Goal: Transaction & Acquisition: Purchase product/service

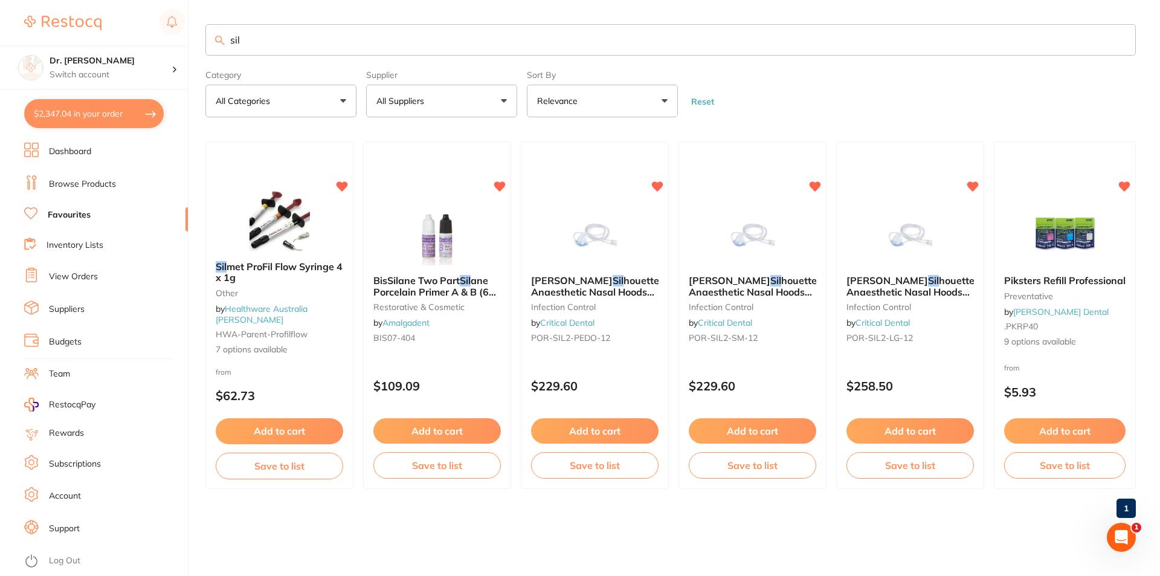
scroll to position [1942, 0]
click at [85, 495] on li "Account" at bounding box center [106, 496] width 164 height 18
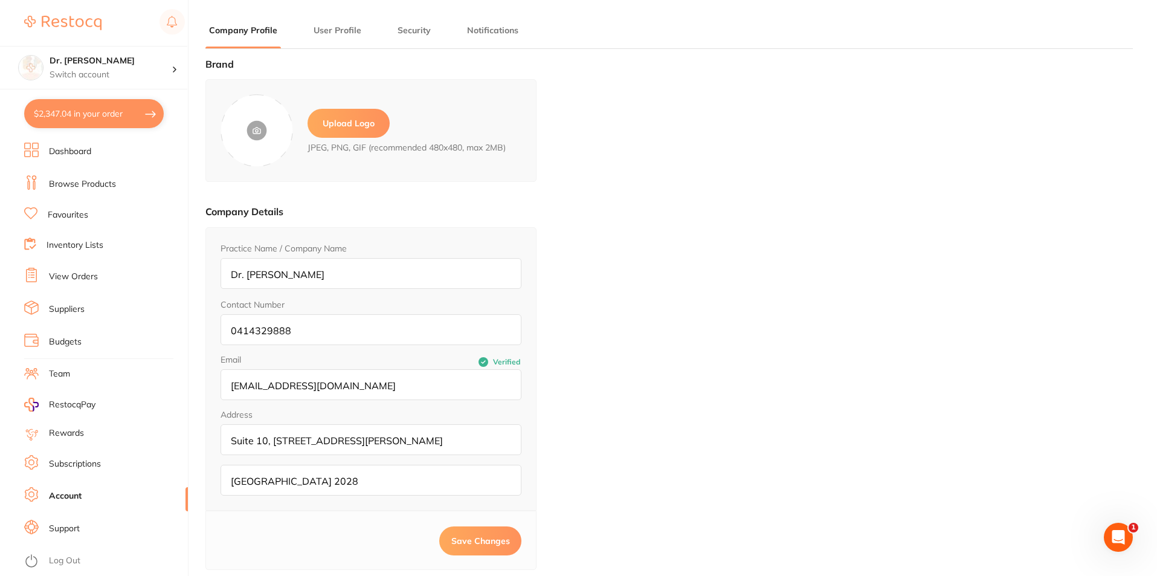
type input "[GEOGRAPHIC_DATA]"
type input "[PERSON_NAME]"
type input "93633351"
type input "[EMAIL_ADDRESS][DOMAIN_NAME]"
click at [60, 314] on link "Suppliers" at bounding box center [67, 309] width 36 height 12
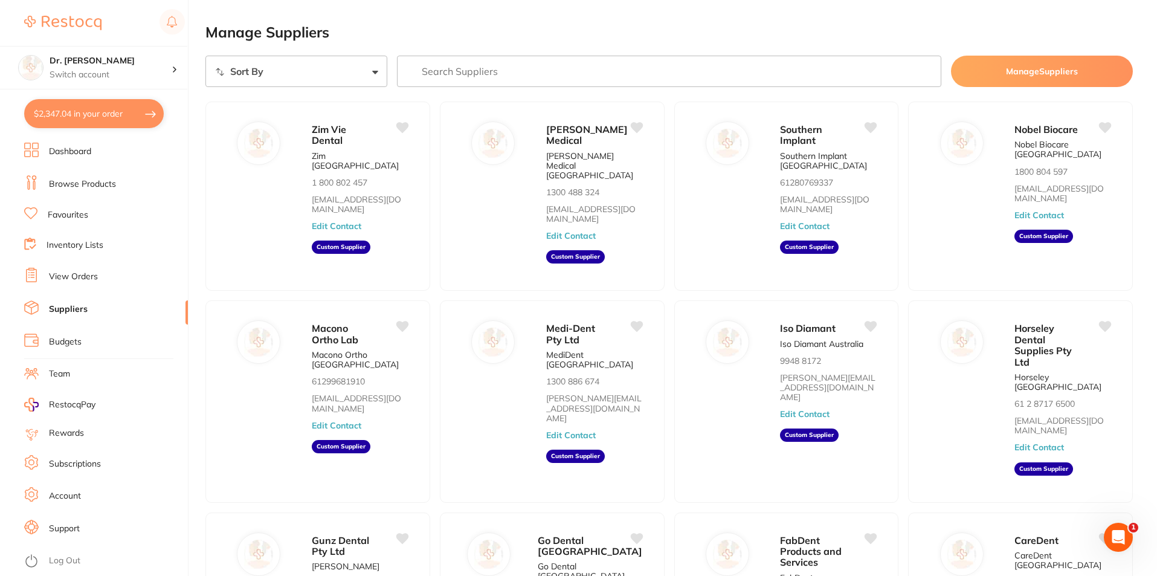
click at [75, 179] on link "Browse Products" at bounding box center [82, 184] width 67 height 12
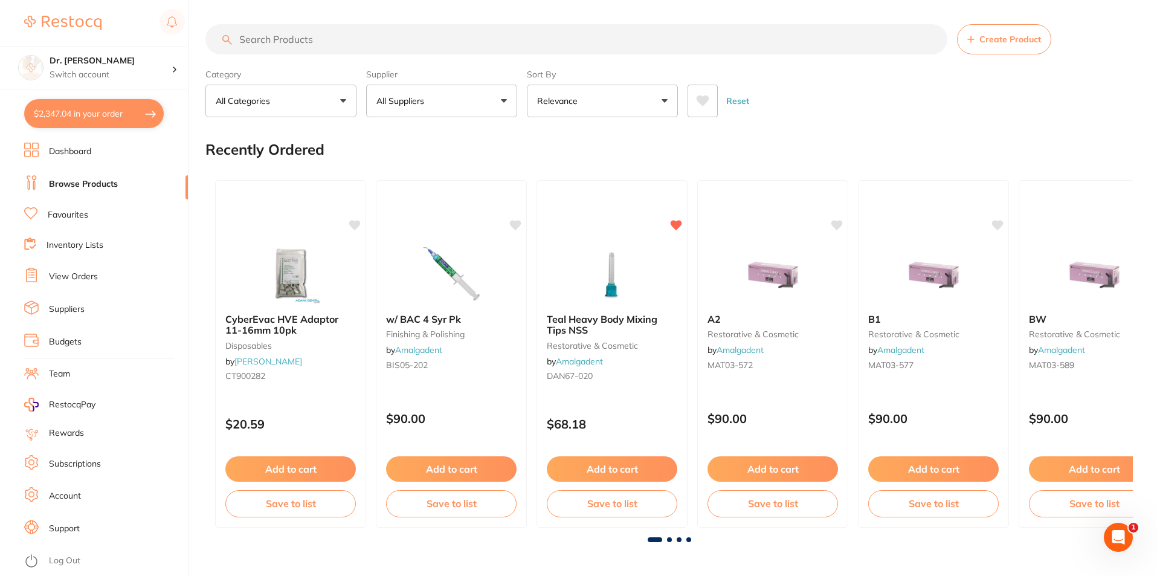
click at [68, 117] on button "$2,347.04 in your order" at bounding box center [94, 113] width 140 height 29
checkbox input "true"
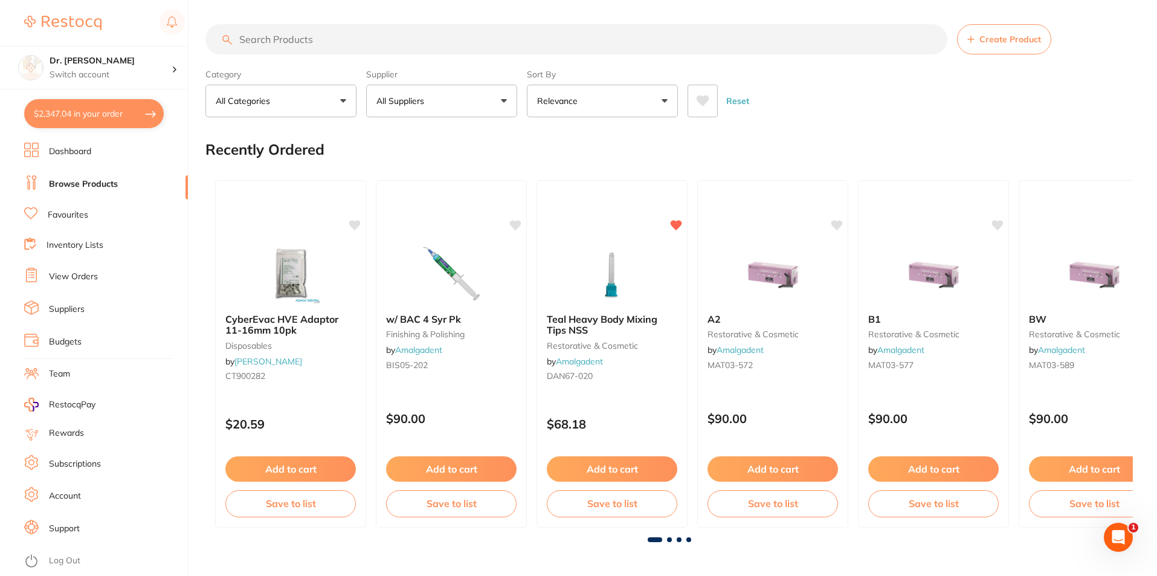
checkbox input "true"
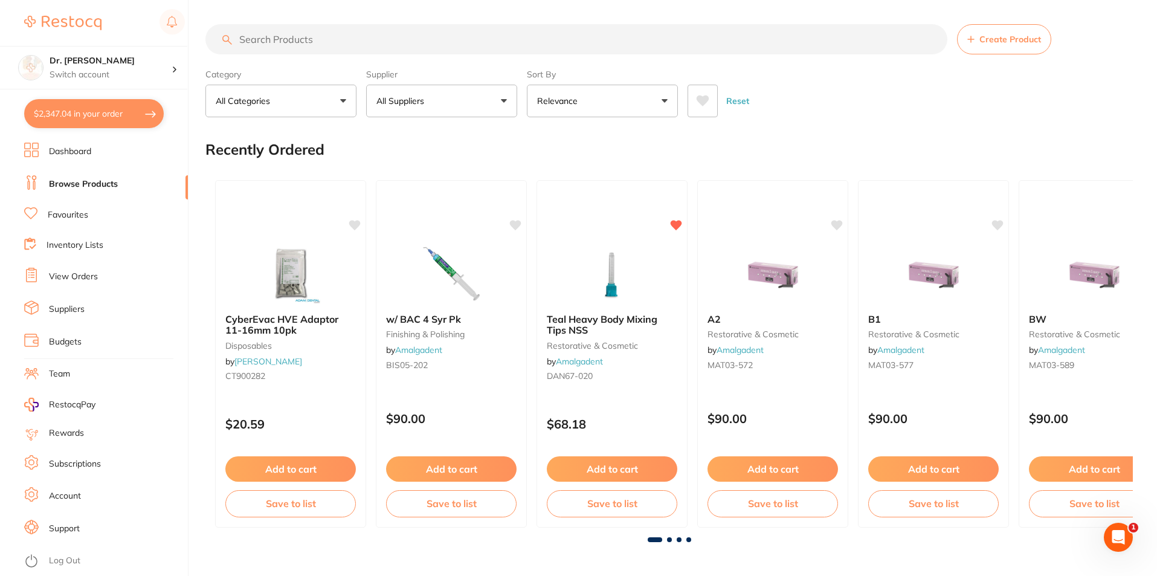
checkbox input "true"
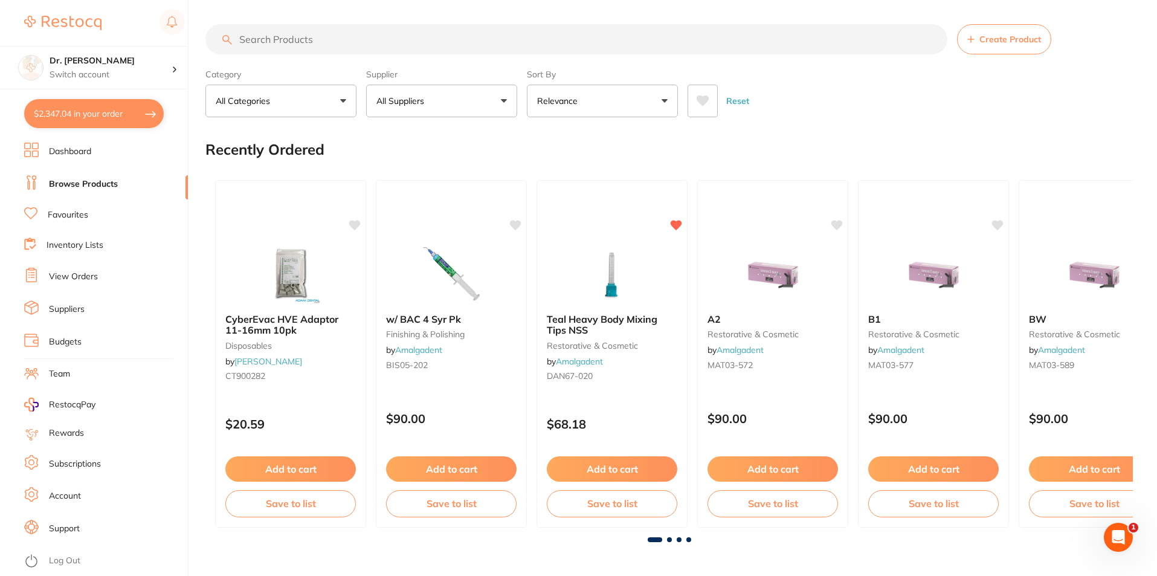
checkbox input "true"
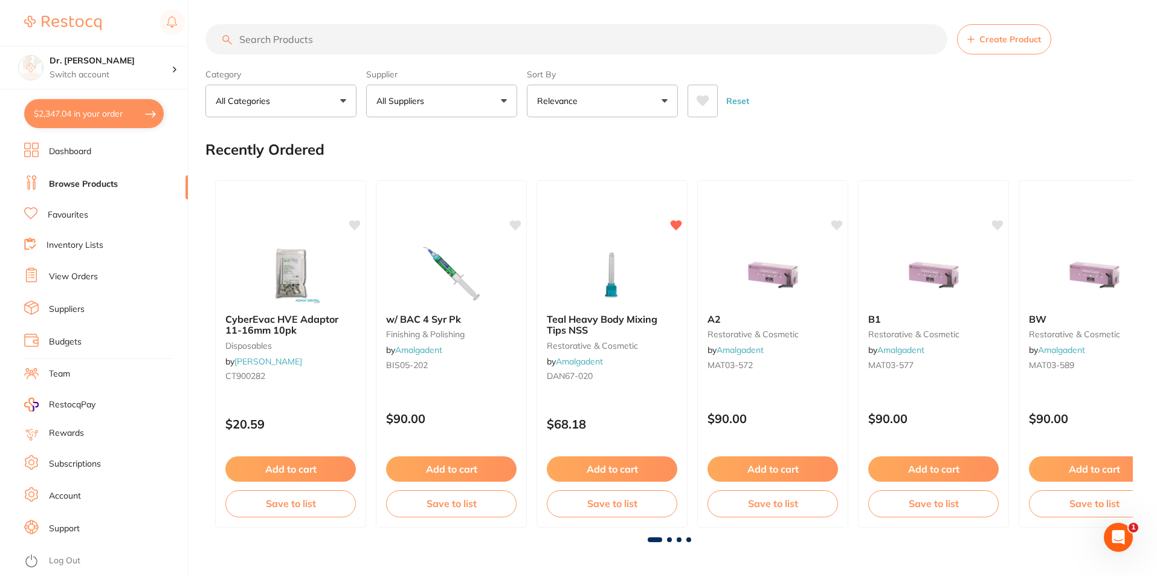
checkbox input "true"
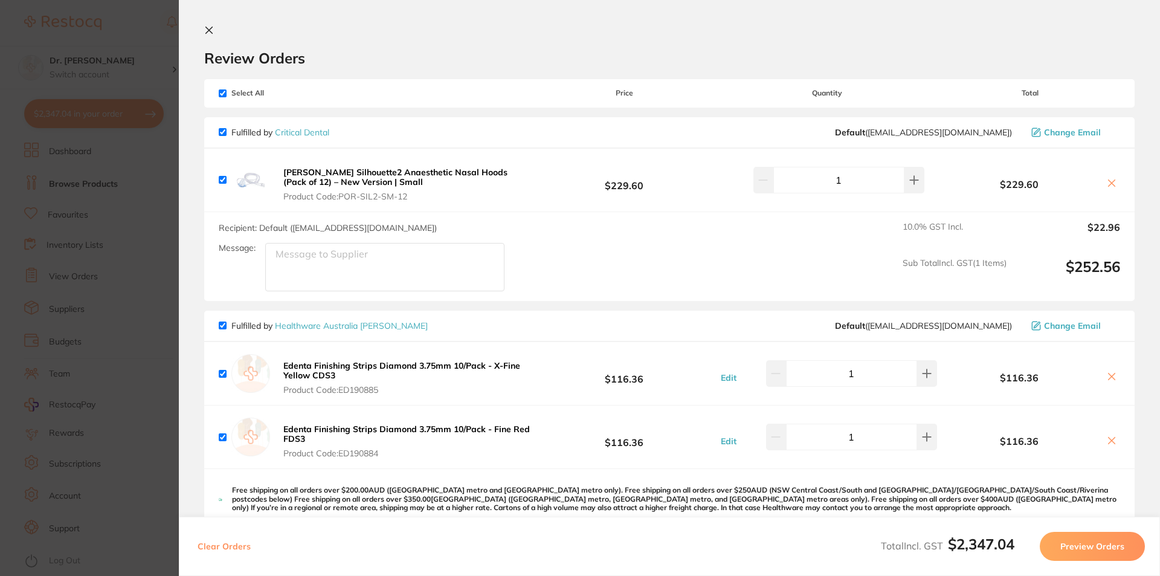
click at [1109, 182] on icon at bounding box center [1112, 183] width 7 height 7
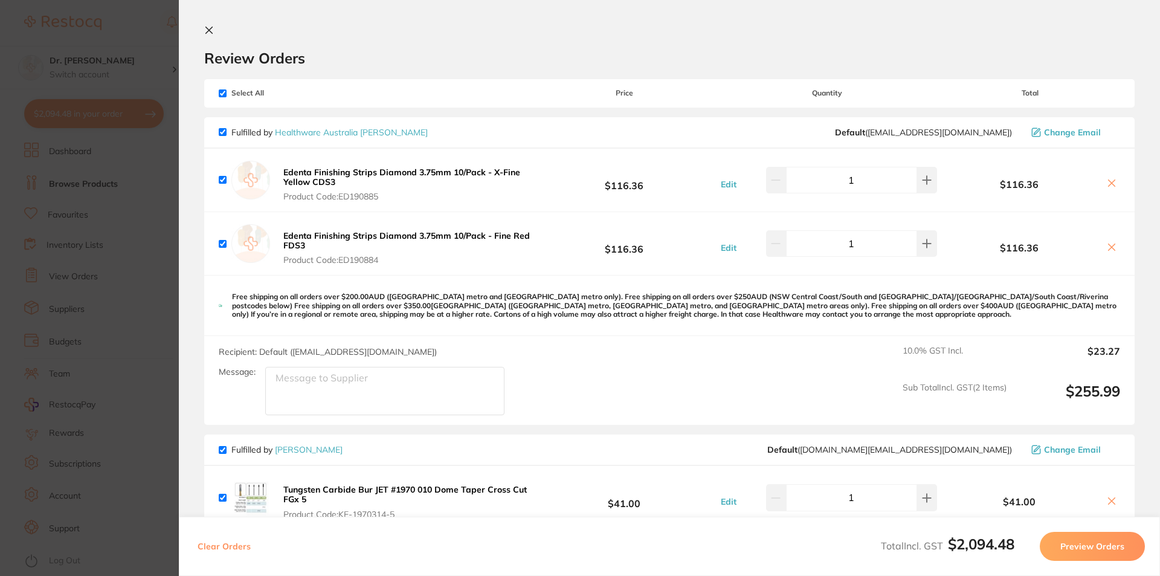
click at [205, 28] on icon at bounding box center [209, 30] width 10 height 10
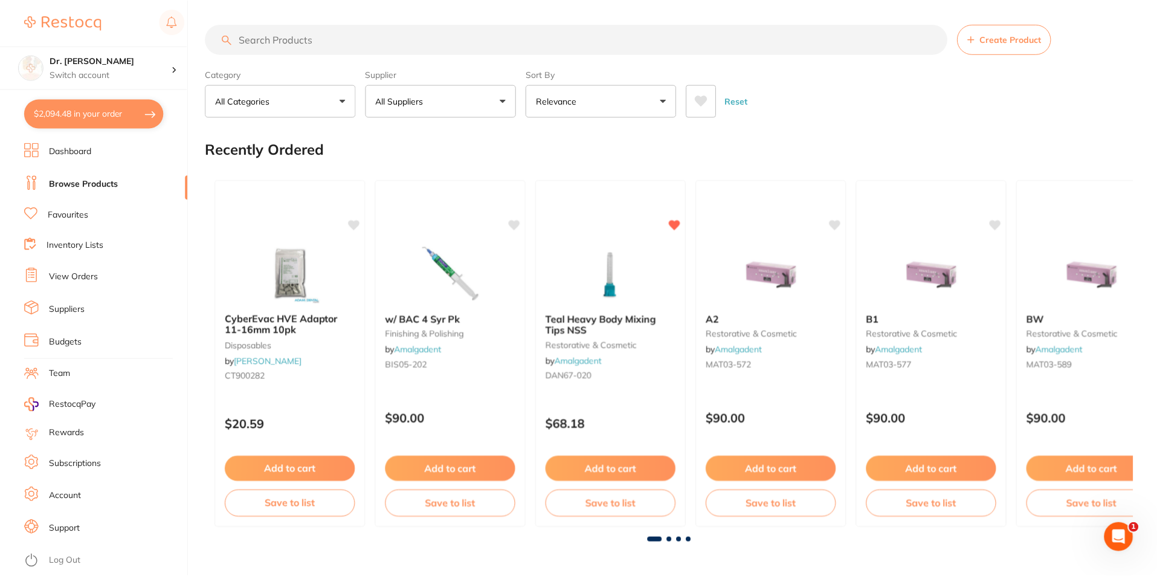
scroll to position [2, 0]
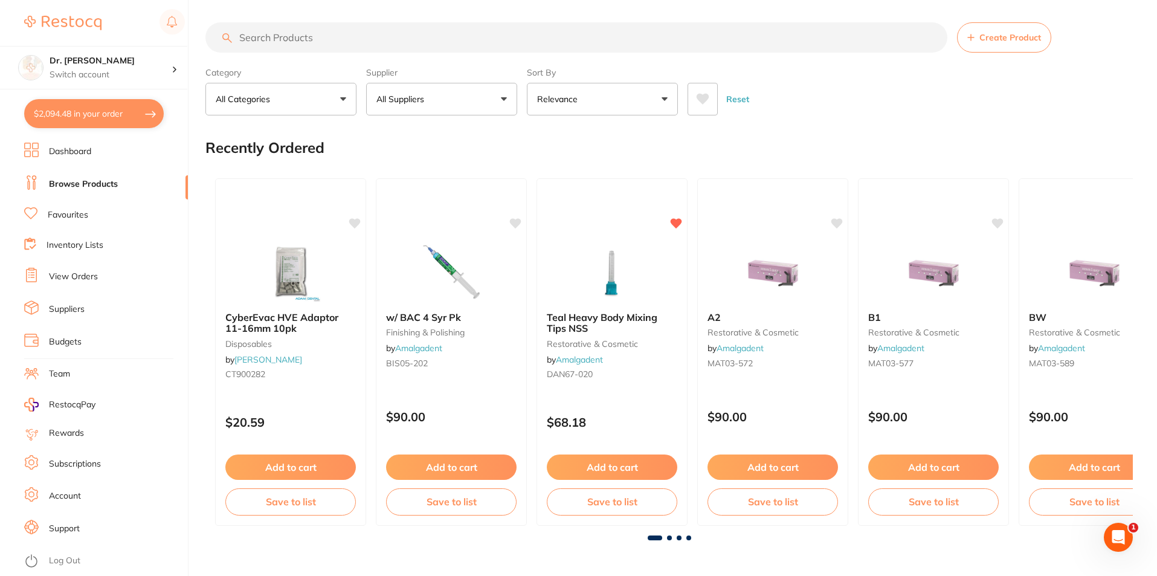
click at [82, 115] on button "$2,094.48 in your order" at bounding box center [94, 113] width 140 height 29
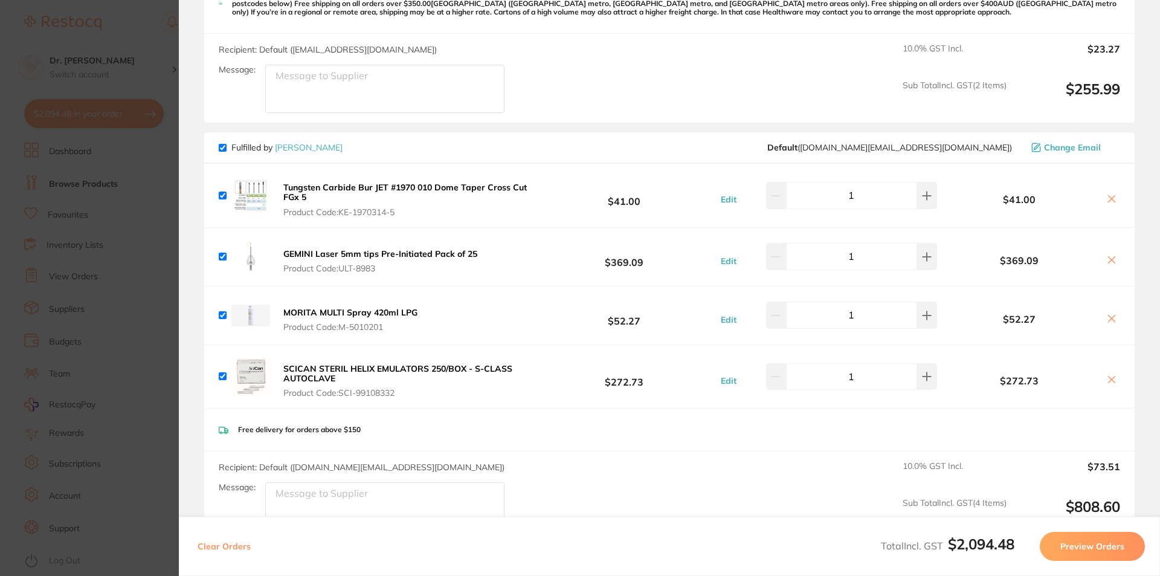
scroll to position [0, 0]
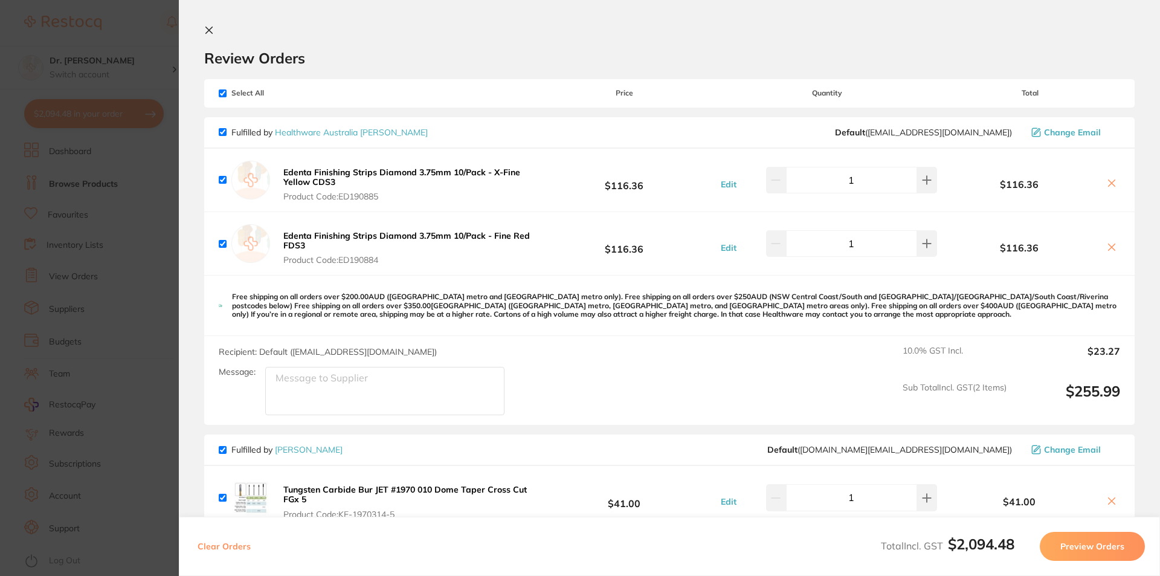
click at [208, 34] on icon at bounding box center [209, 30] width 10 height 10
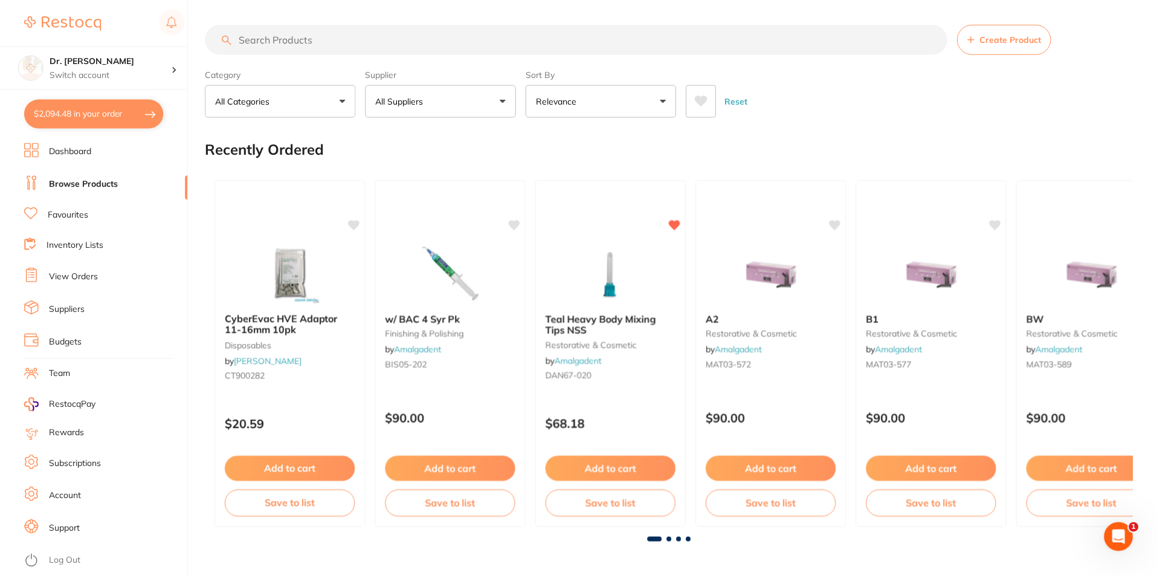
scroll to position [2, 0]
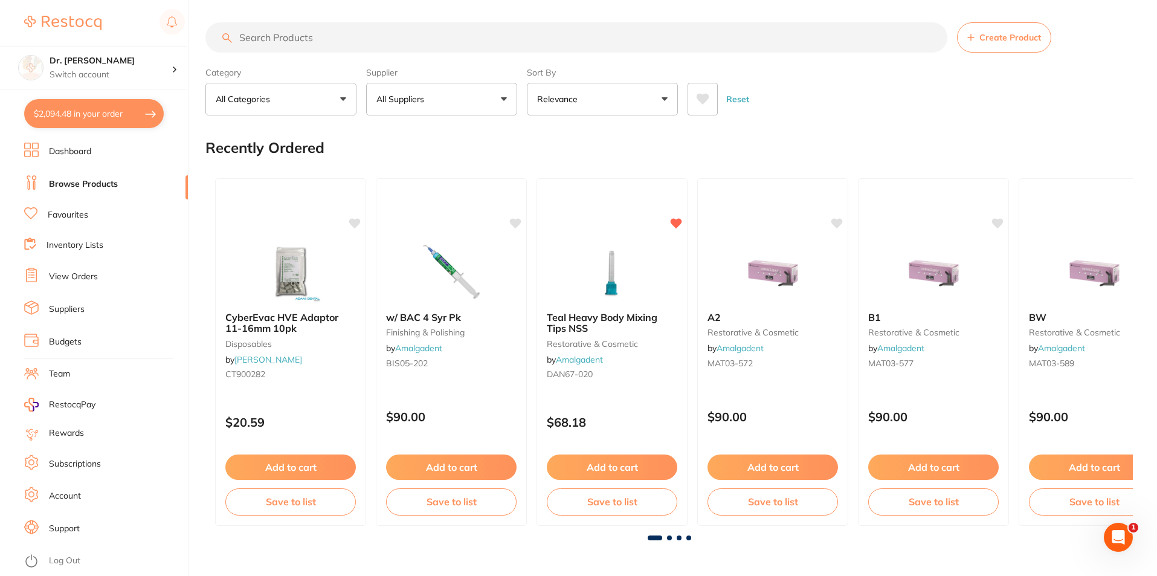
click at [103, 114] on button "$2,094.48 in your order" at bounding box center [94, 113] width 140 height 29
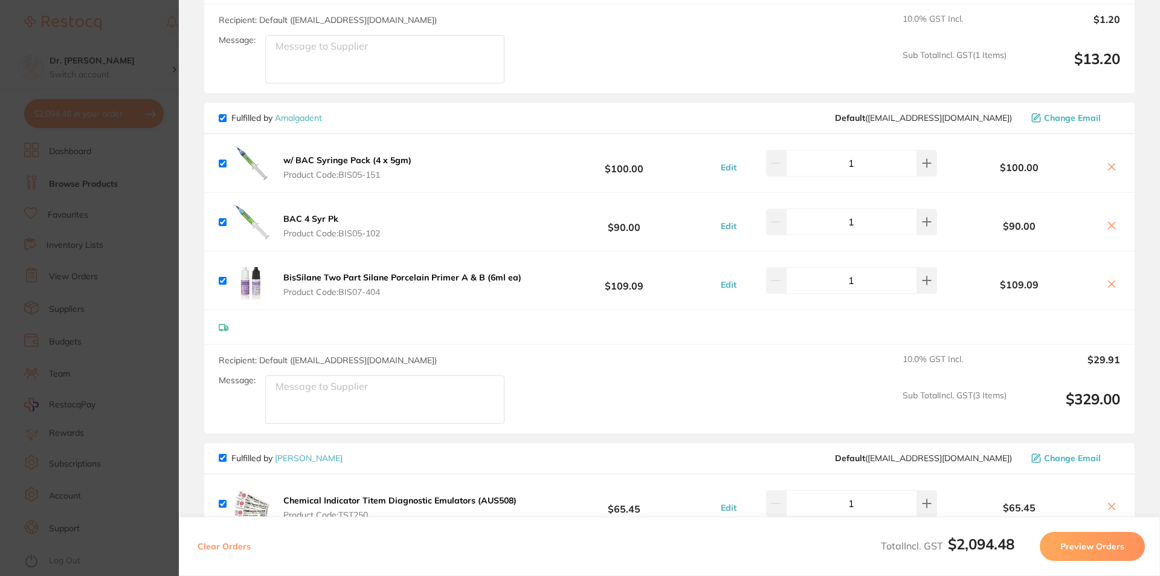
scroll to position [1450, 0]
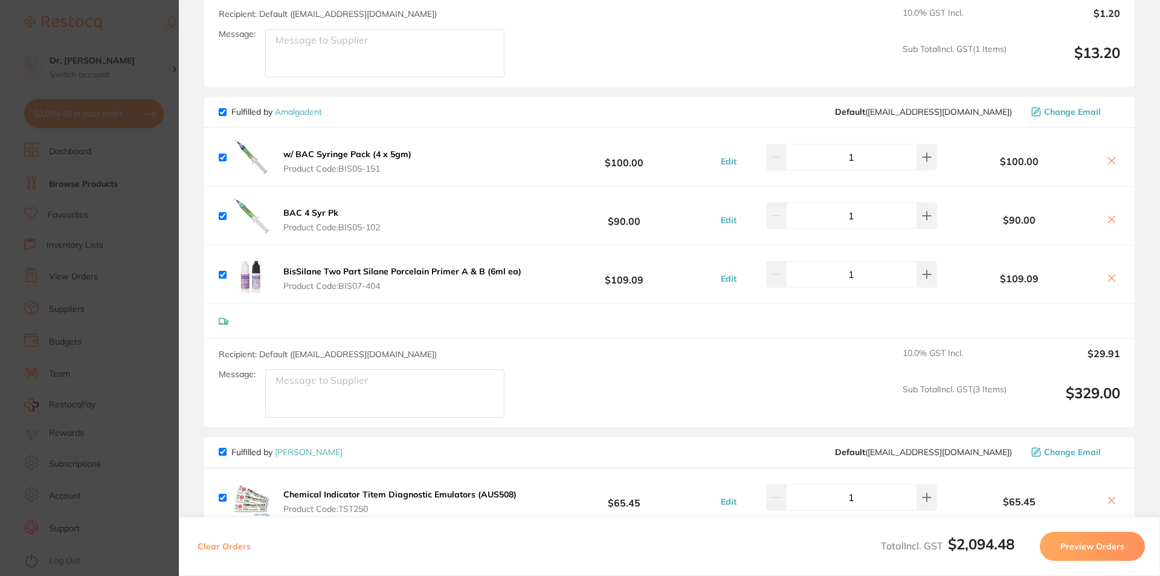
click at [1107, 215] on icon at bounding box center [1112, 220] width 10 height 10
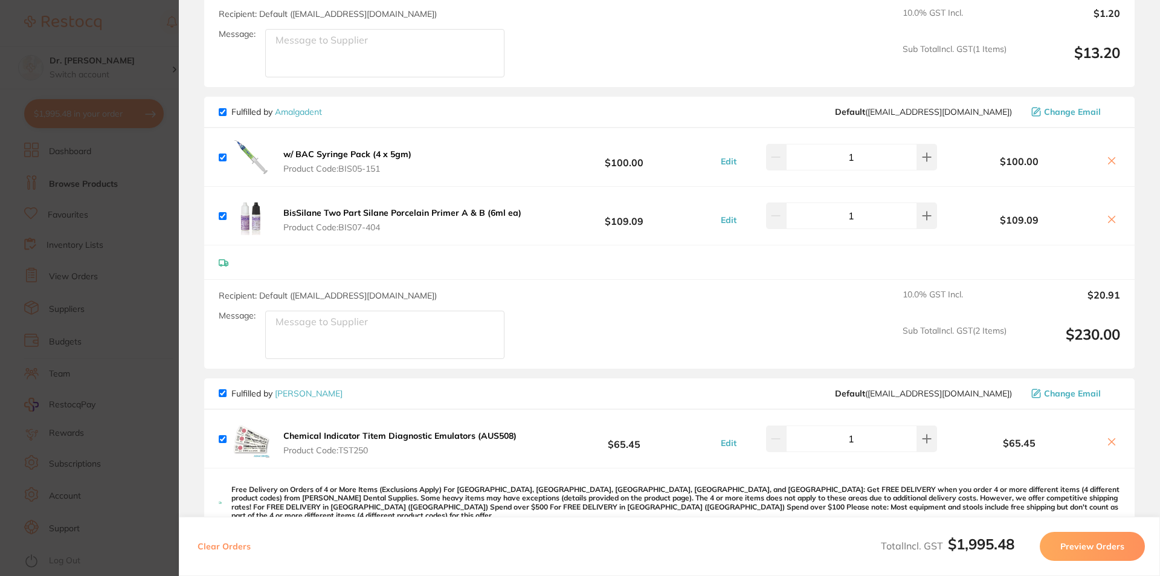
click at [1110, 161] on icon at bounding box center [1112, 160] width 7 height 7
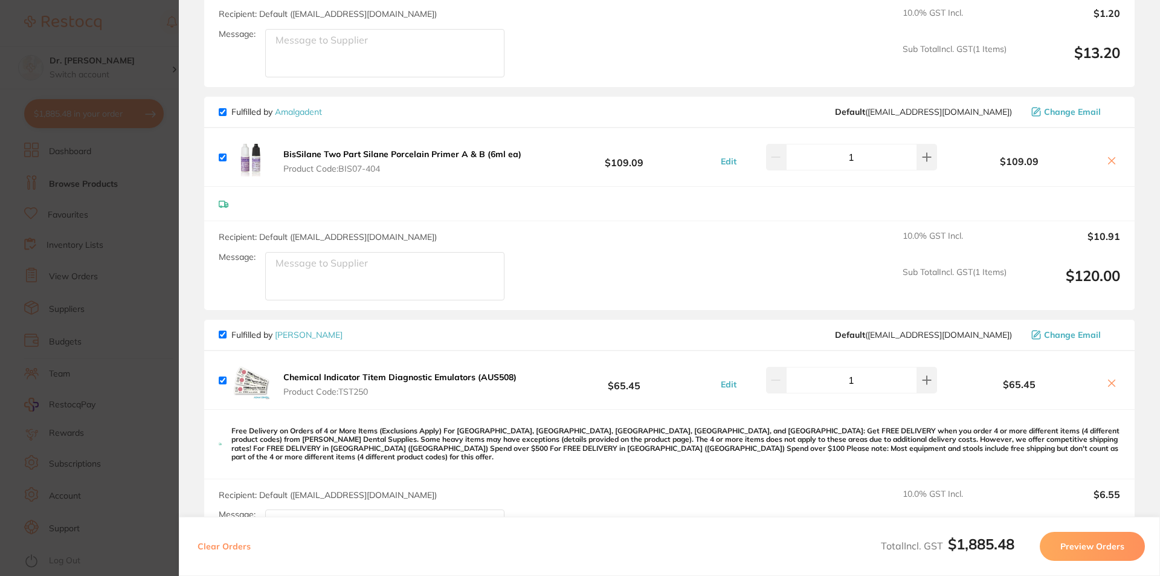
checkbox input "true"
click at [140, 92] on section "Update RRP Set your pre negotiated price for this item. Item Agreed RRP (excl. …" at bounding box center [580, 288] width 1160 height 576
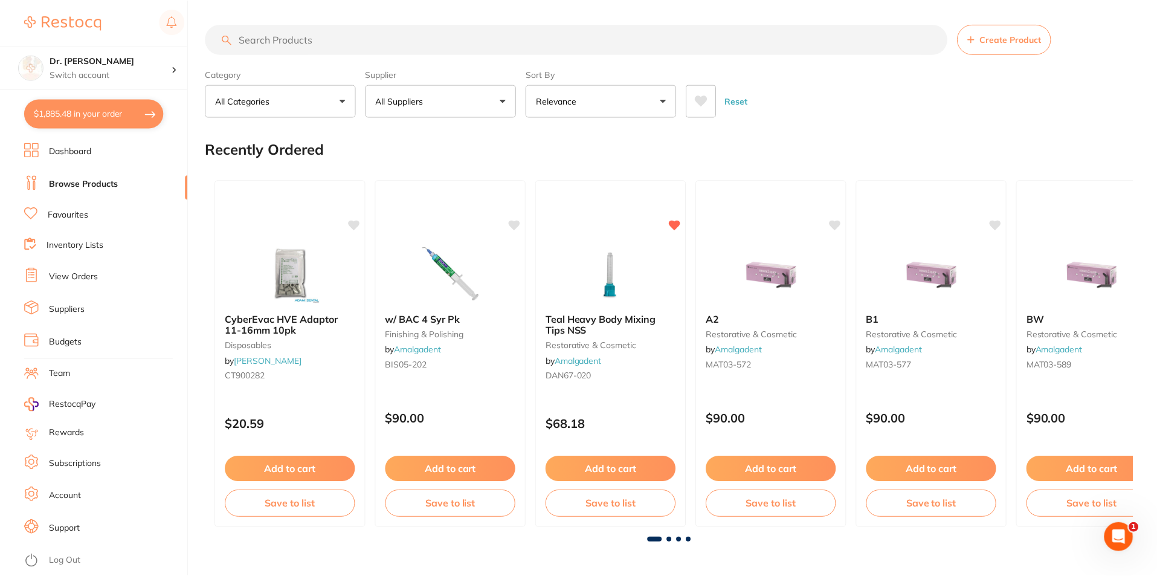
scroll to position [2, 0]
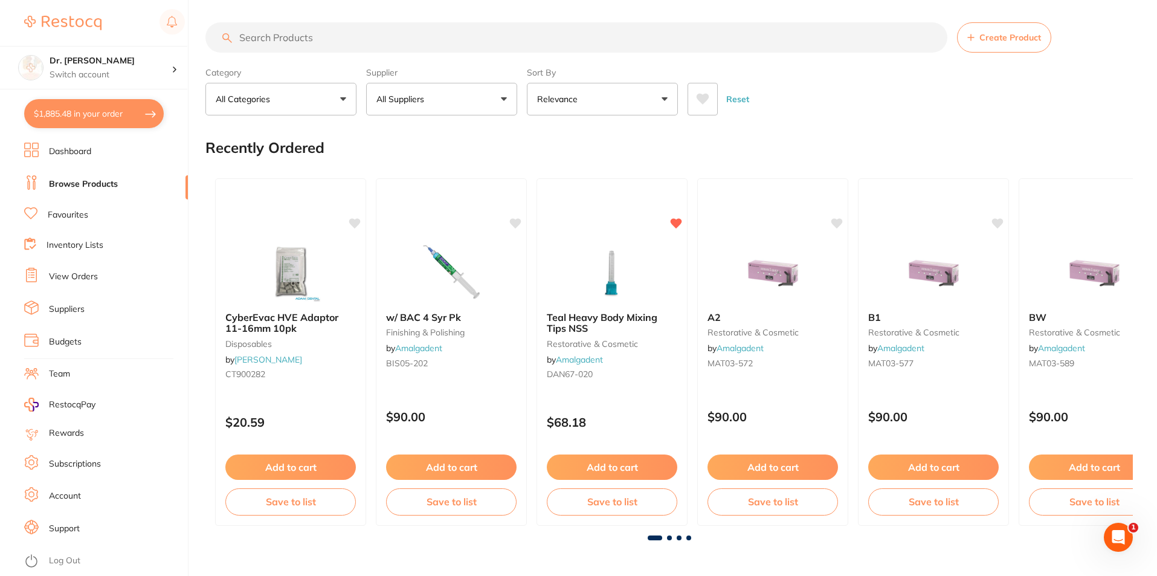
click at [109, 179] on link "Browse Products" at bounding box center [83, 184] width 69 height 12
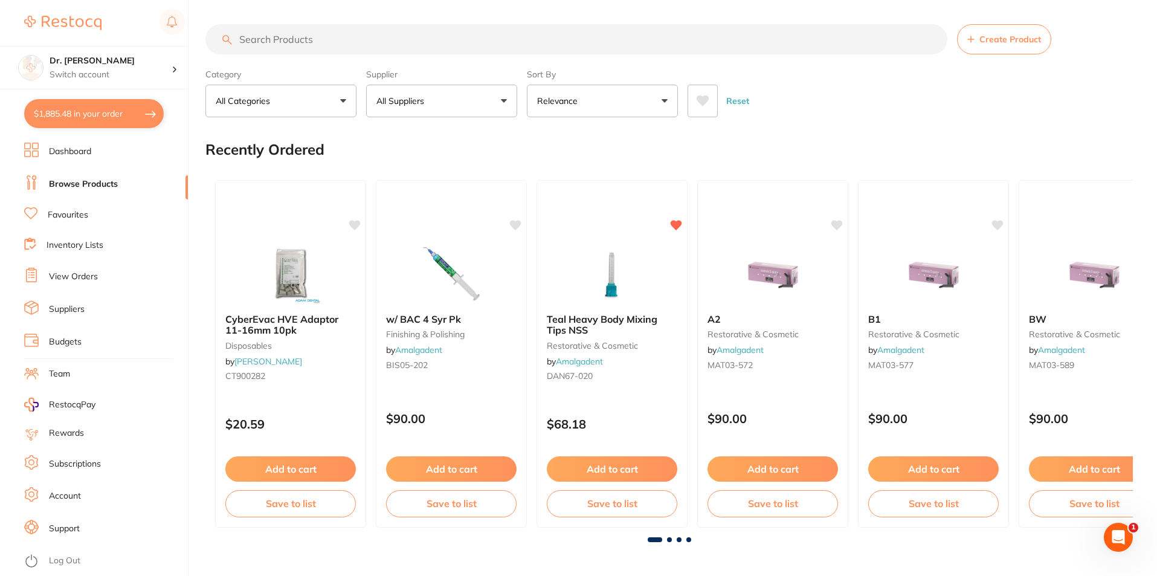
click at [254, 30] on input "search" at bounding box center [576, 39] width 742 height 30
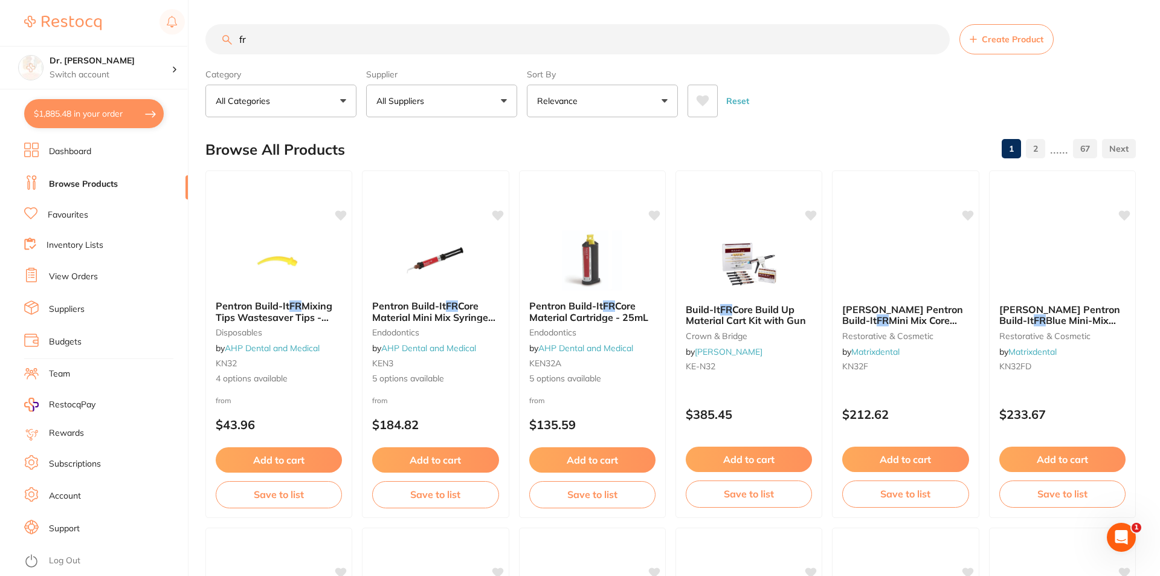
type input "f"
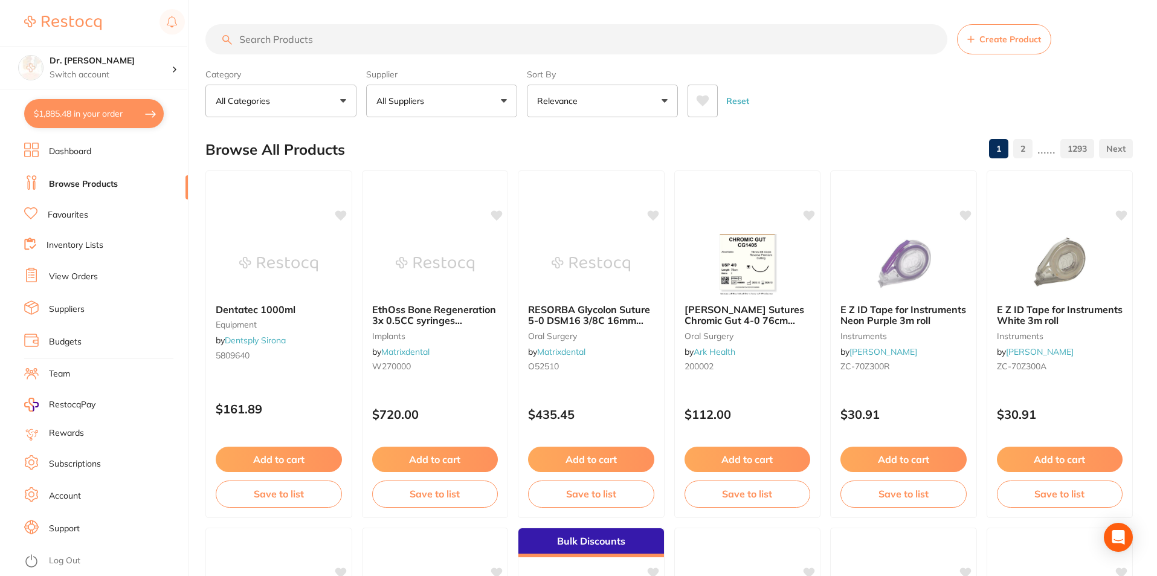
click at [74, 208] on li "Favourites" at bounding box center [106, 215] width 164 height 16
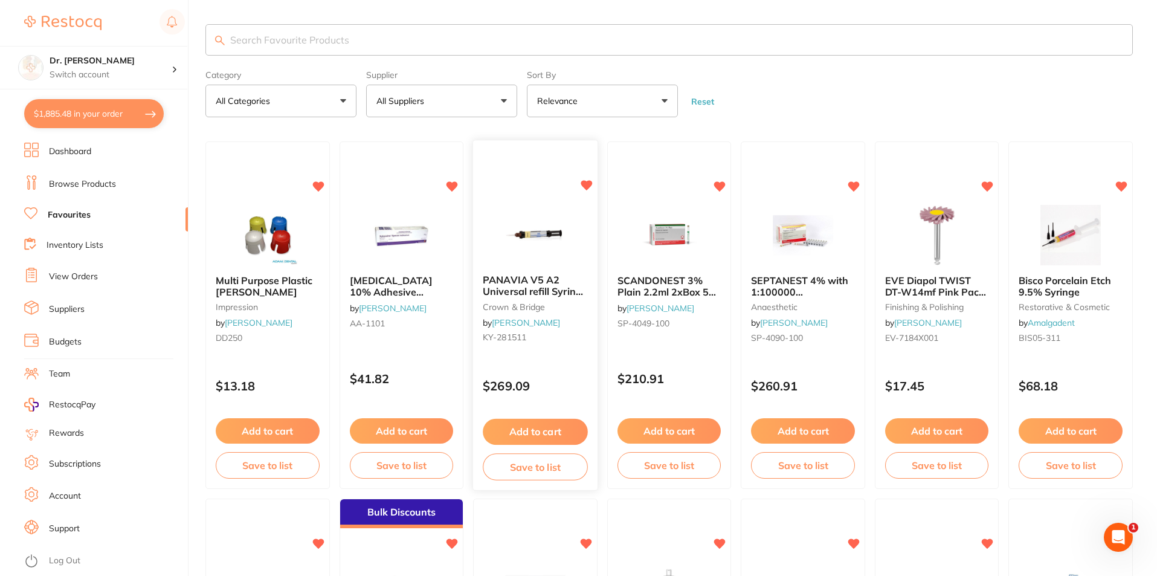
click at [544, 428] on button "Add to cart" at bounding box center [535, 432] width 105 height 26
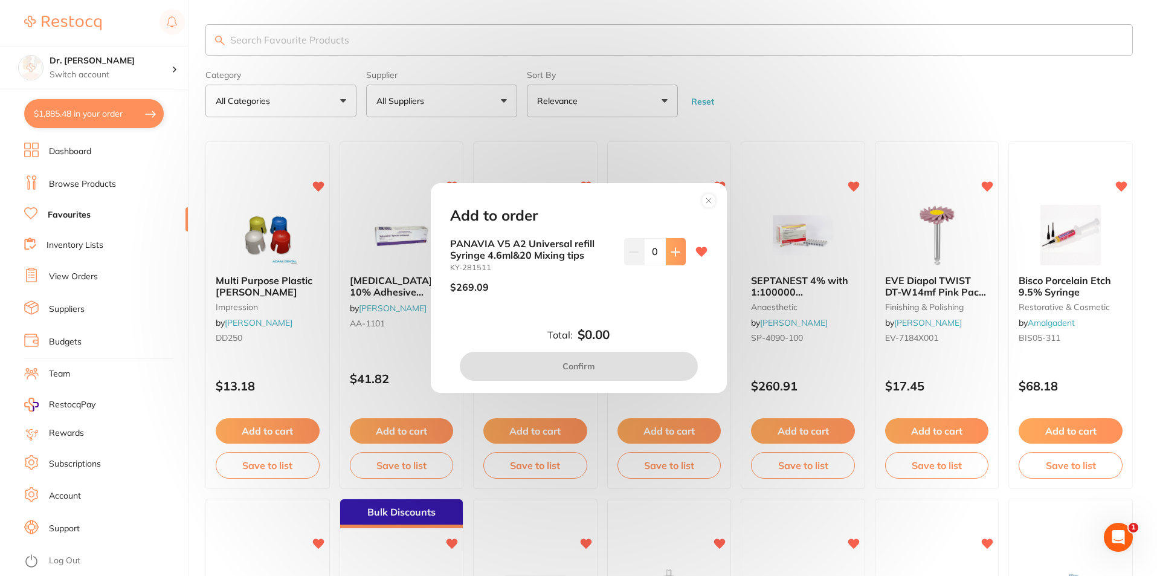
click at [666, 259] on button at bounding box center [676, 251] width 20 height 27
type input "1"
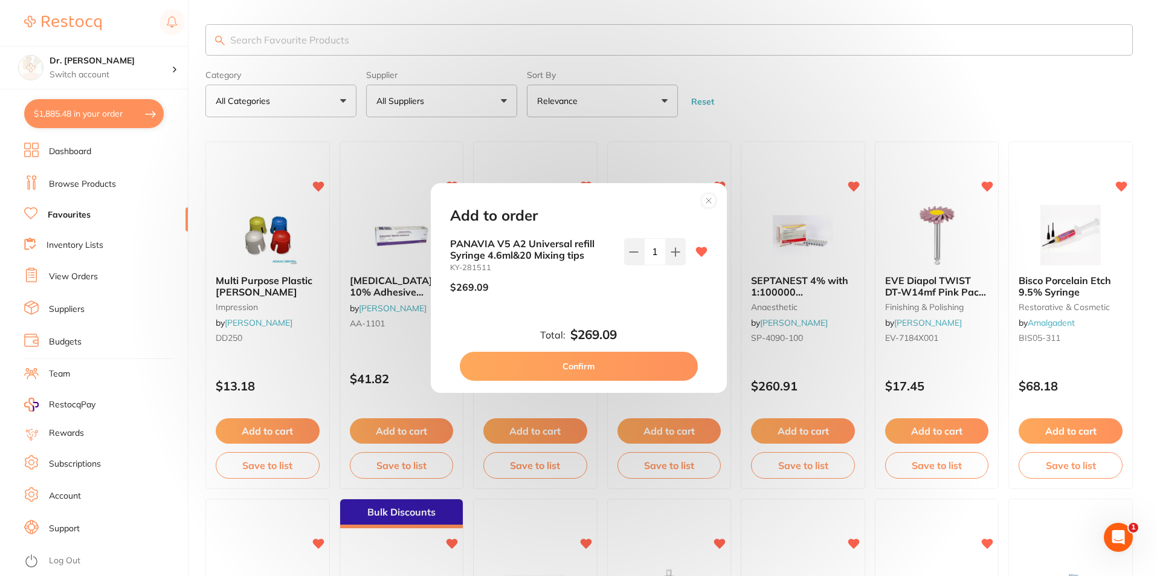
click at [601, 373] on button "Confirm" at bounding box center [579, 366] width 238 height 29
checkbox input "false"
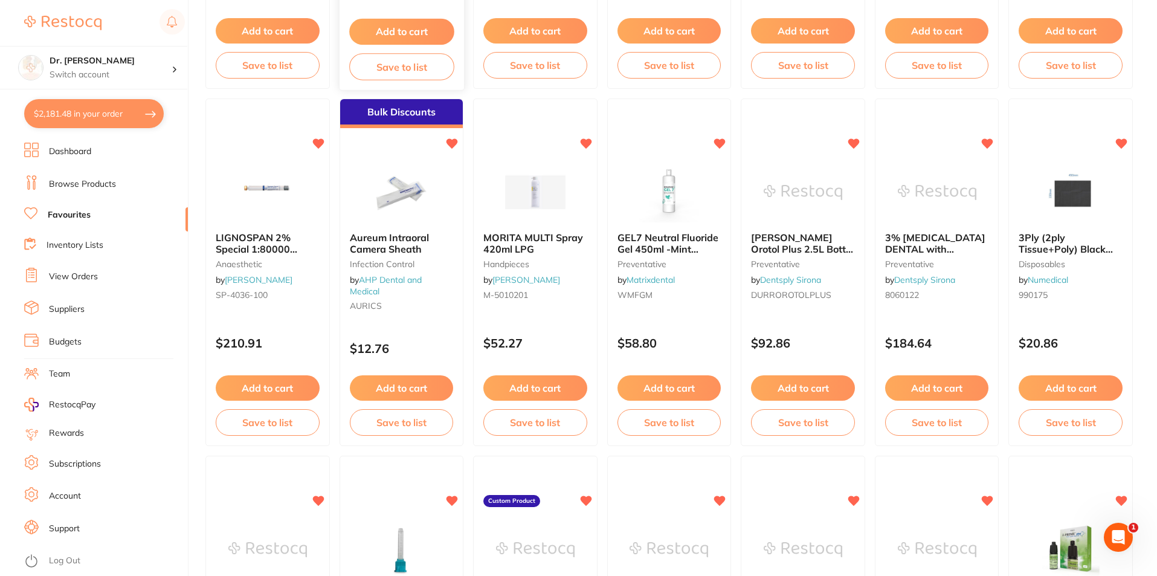
scroll to position [423, 0]
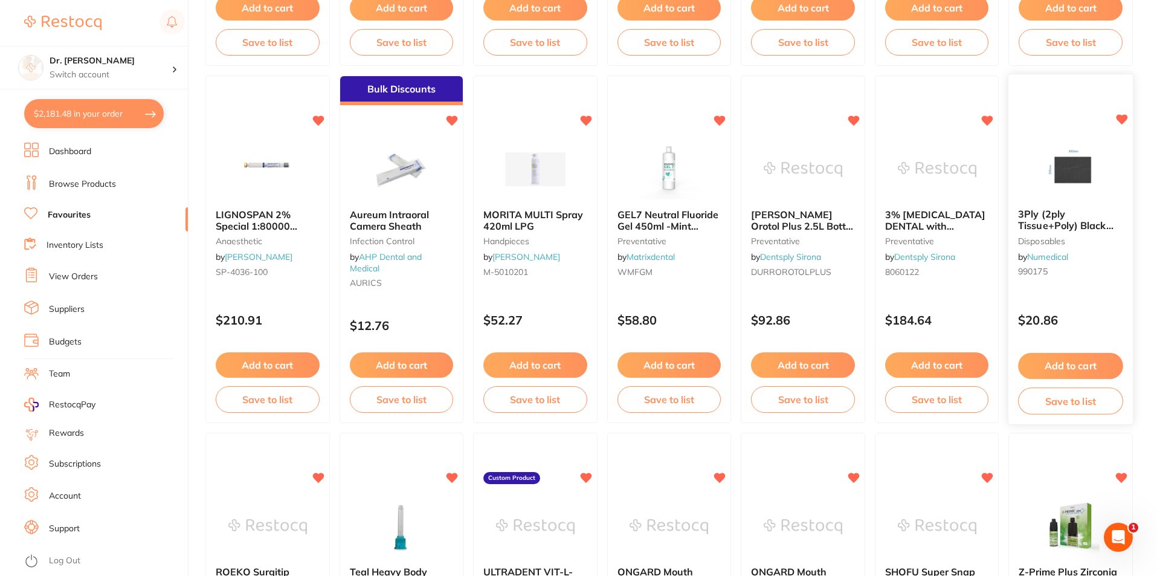
click at [1126, 114] on icon at bounding box center [1122, 120] width 12 height 12
drag, startPoint x: 1123, startPoint y: 118, endPoint x: 1117, endPoint y: 121, distance: 7.0
click at [1123, 118] on icon at bounding box center [1121, 120] width 11 height 10
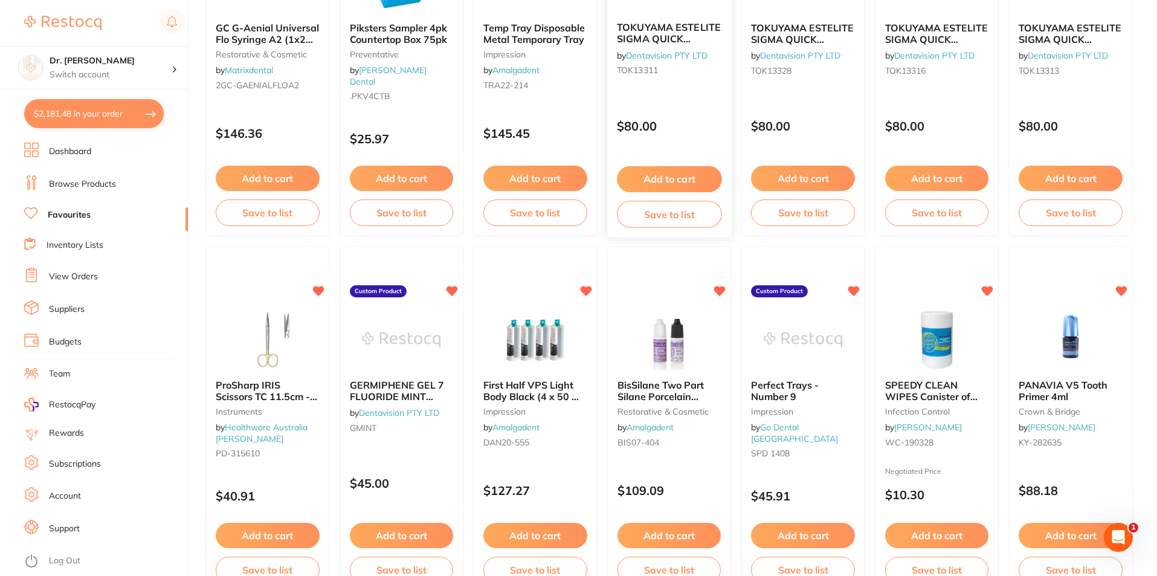
scroll to position [1330, 0]
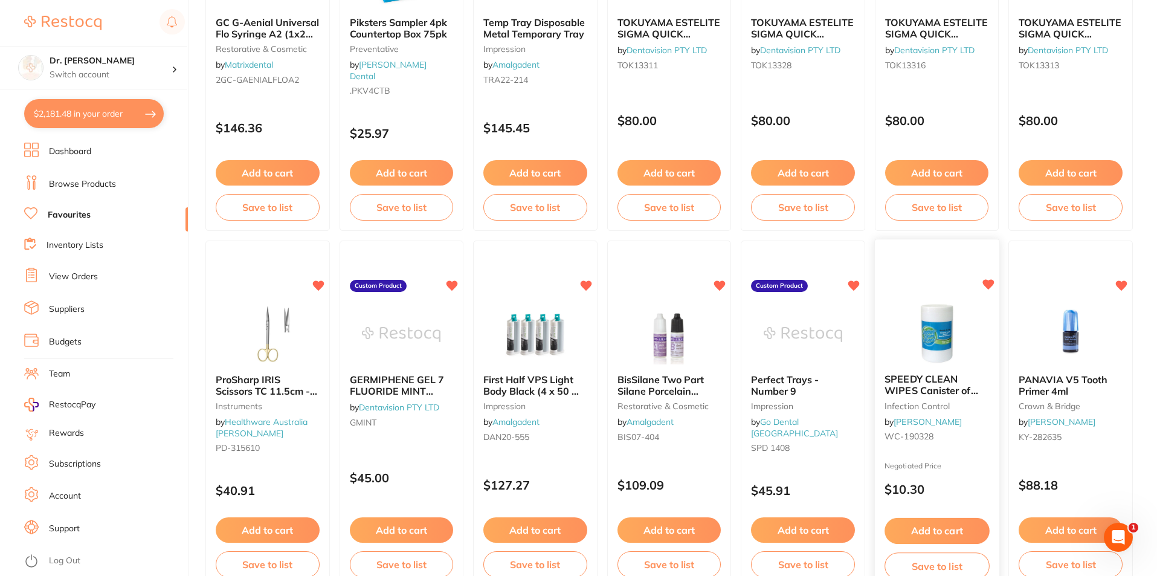
click at [961, 536] on button "Add to cart" at bounding box center [937, 531] width 105 height 26
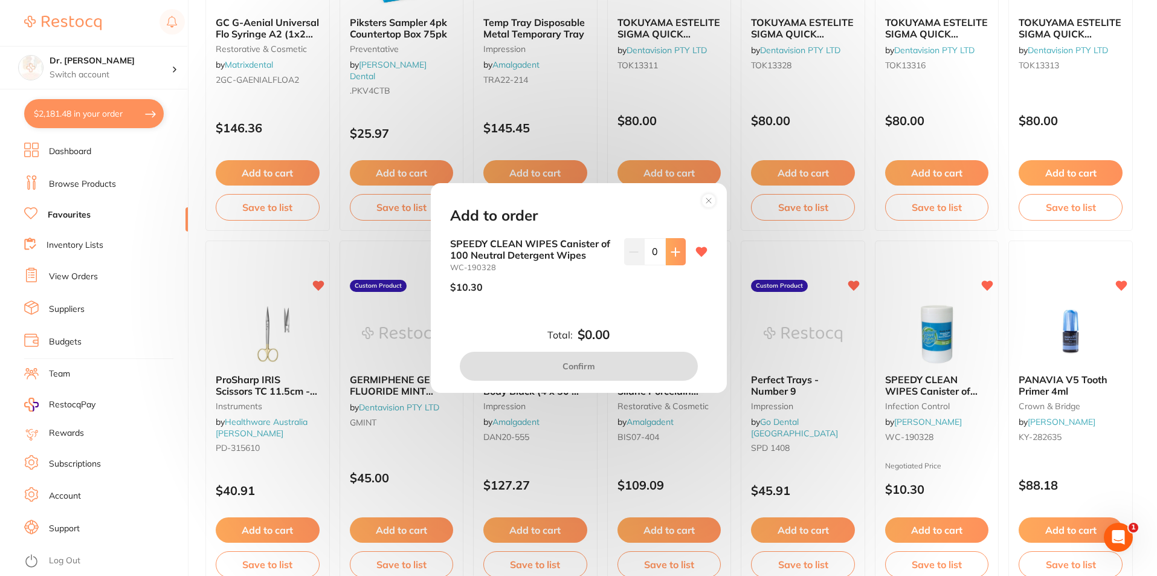
scroll to position [0, 0]
click at [676, 255] on icon at bounding box center [676, 252] width 10 height 10
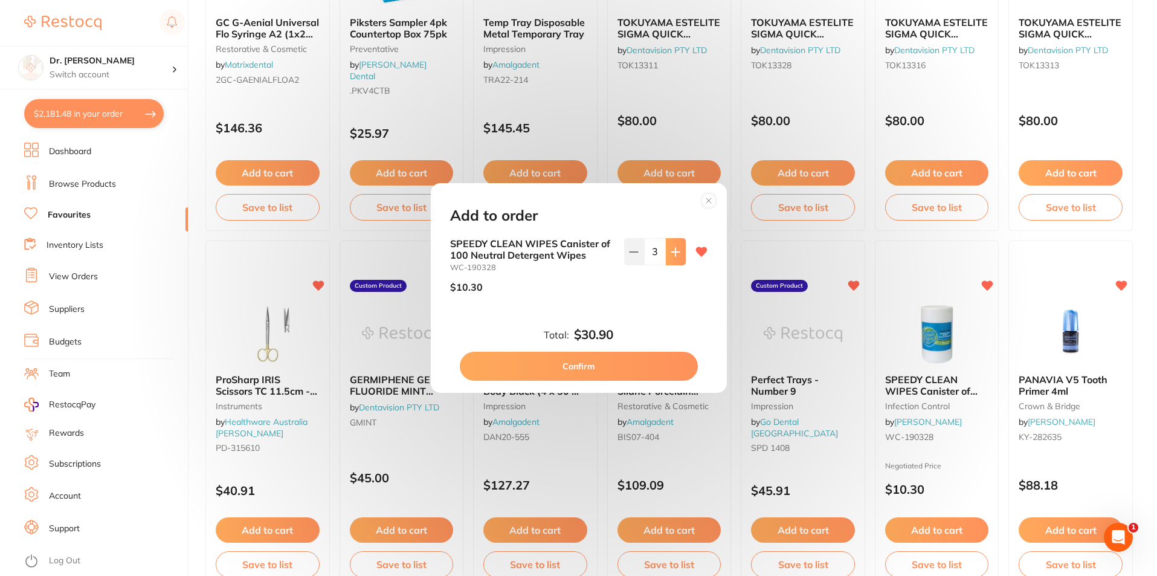
type input "4"
click at [619, 354] on button "Confirm" at bounding box center [579, 366] width 238 height 29
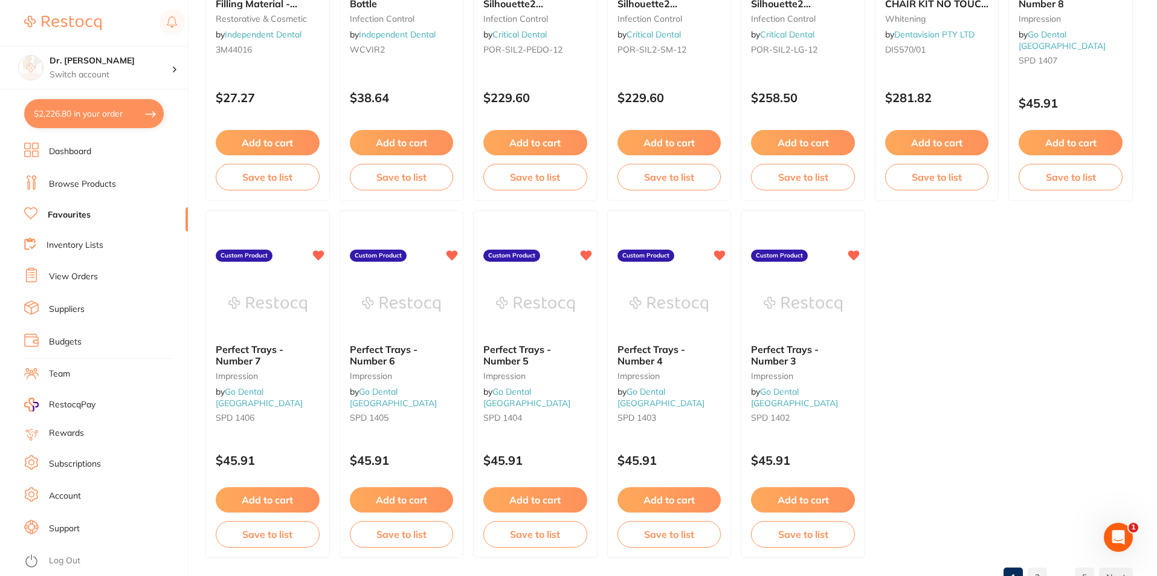
scroll to position [2476, 0]
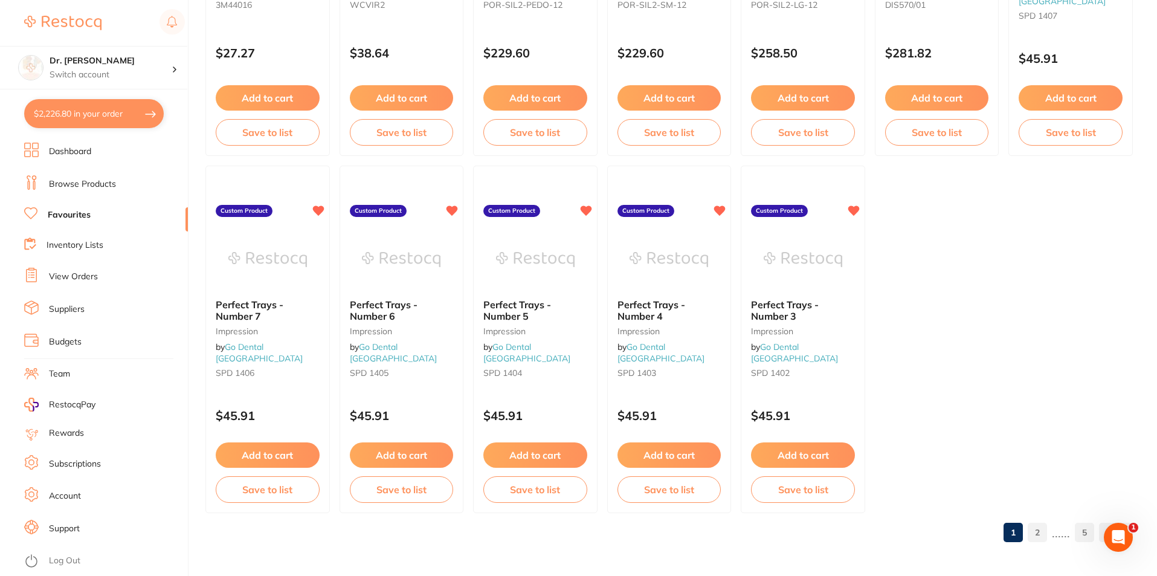
click at [79, 179] on link "Browse Products" at bounding box center [82, 184] width 67 height 12
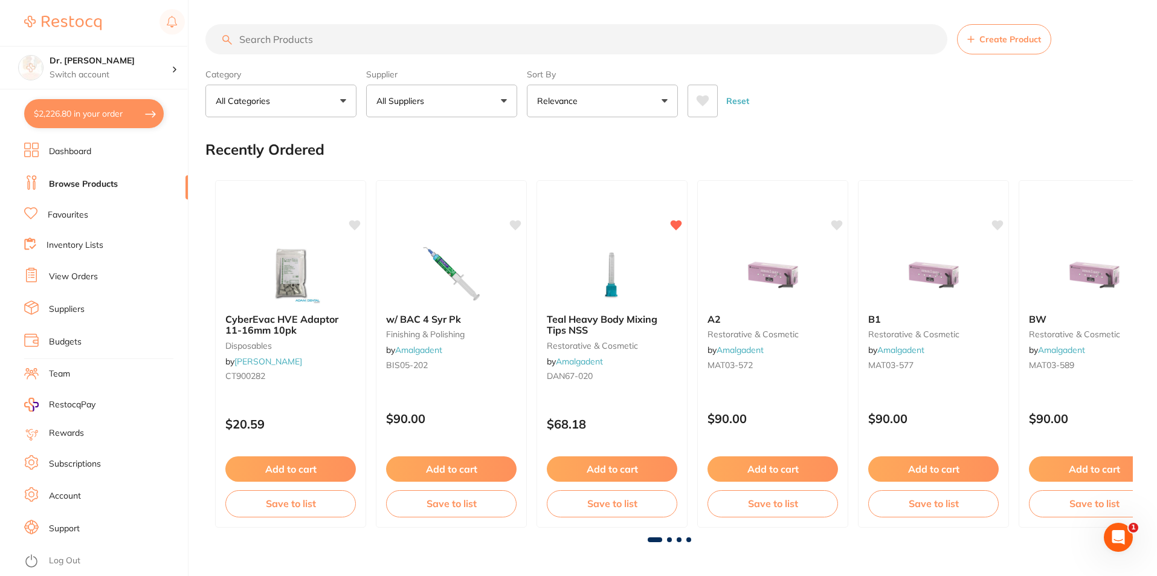
click at [257, 42] on input "search" at bounding box center [576, 39] width 742 height 30
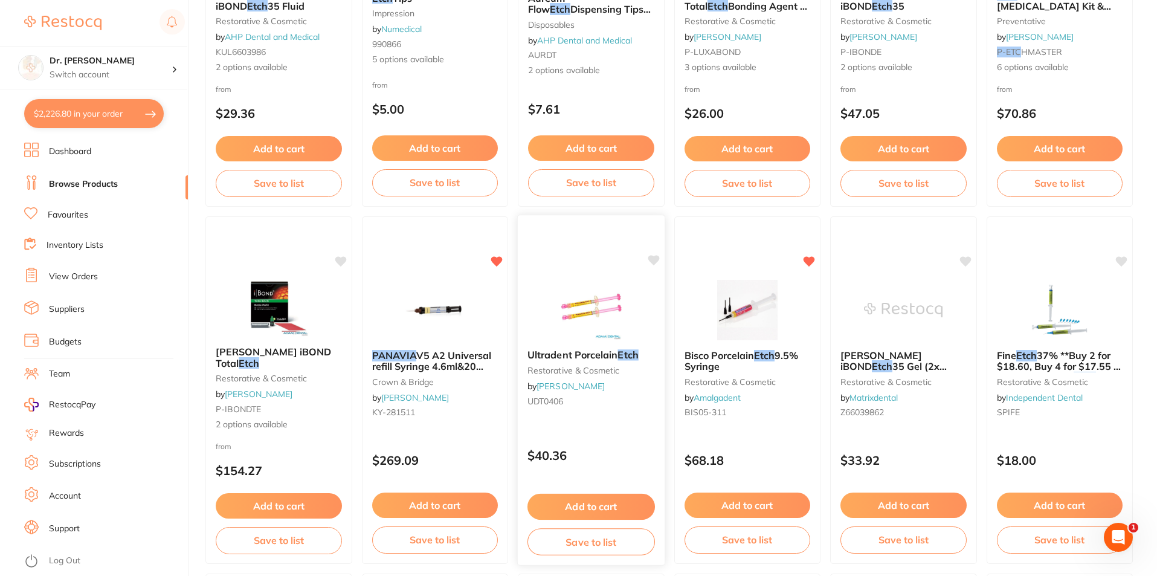
scroll to position [423, 0]
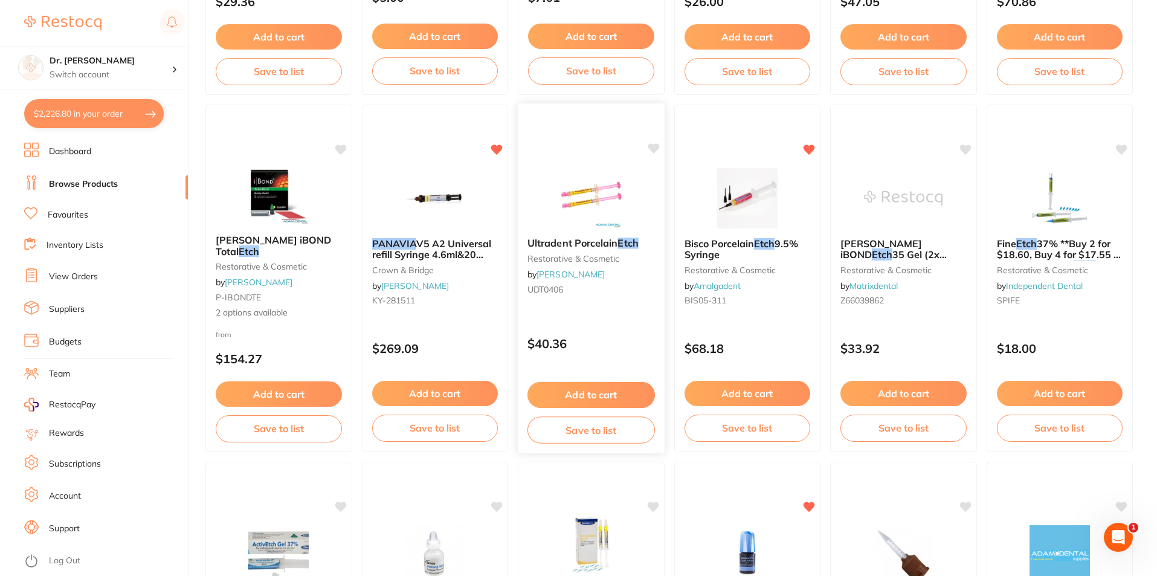
type input "panavia etch"
click at [587, 394] on button "Add to cart" at bounding box center [592, 395] width 128 height 26
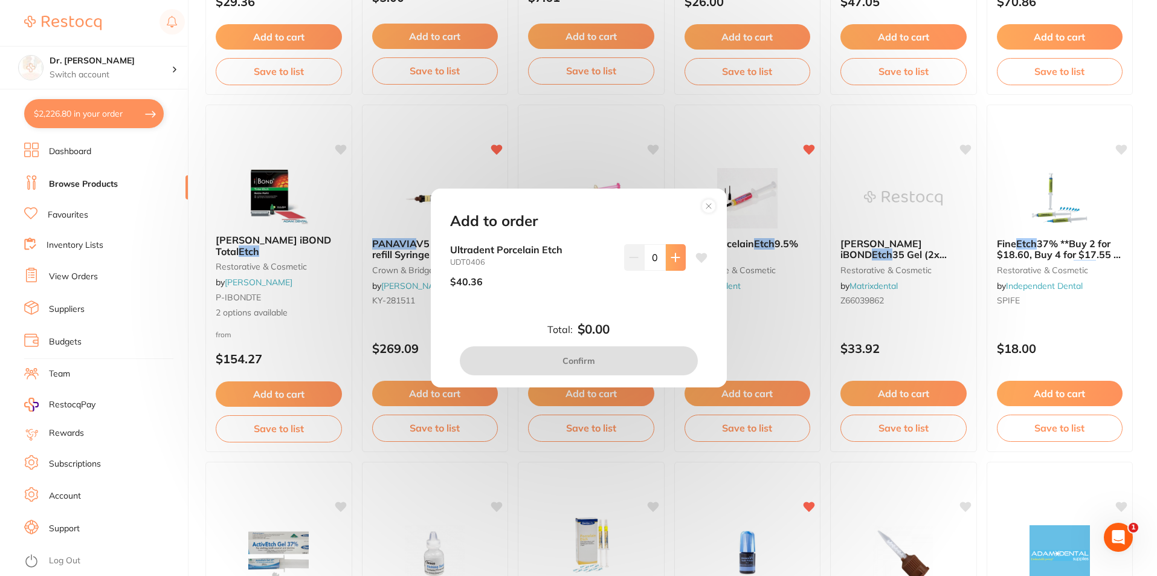
scroll to position [0, 0]
click at [670, 247] on button at bounding box center [676, 257] width 20 height 27
type input "1"
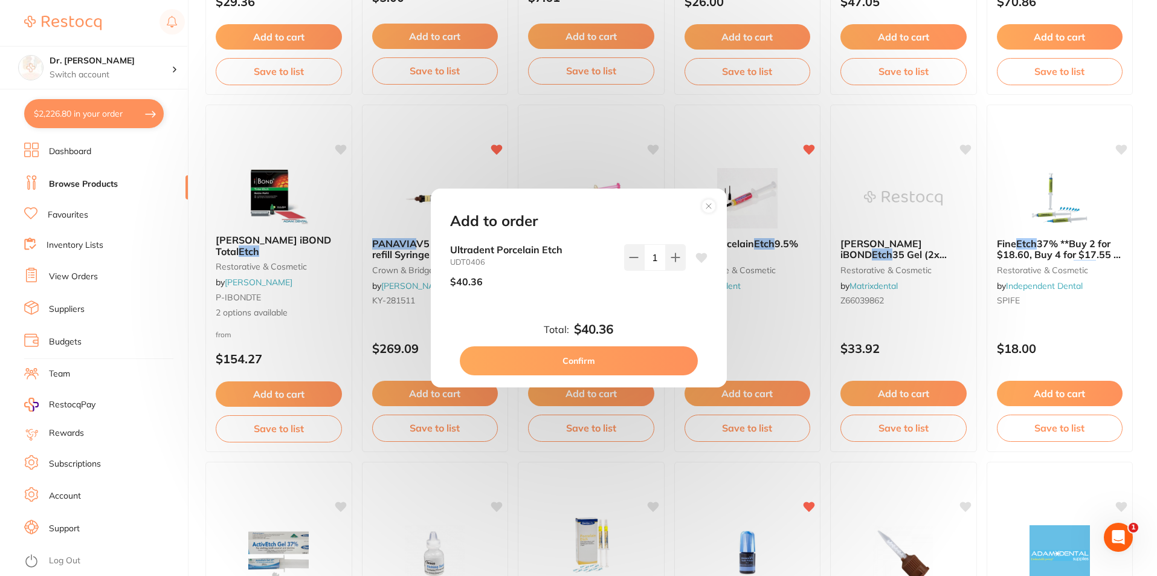
click at [603, 363] on button "Confirm" at bounding box center [579, 360] width 238 height 29
checkbox input "false"
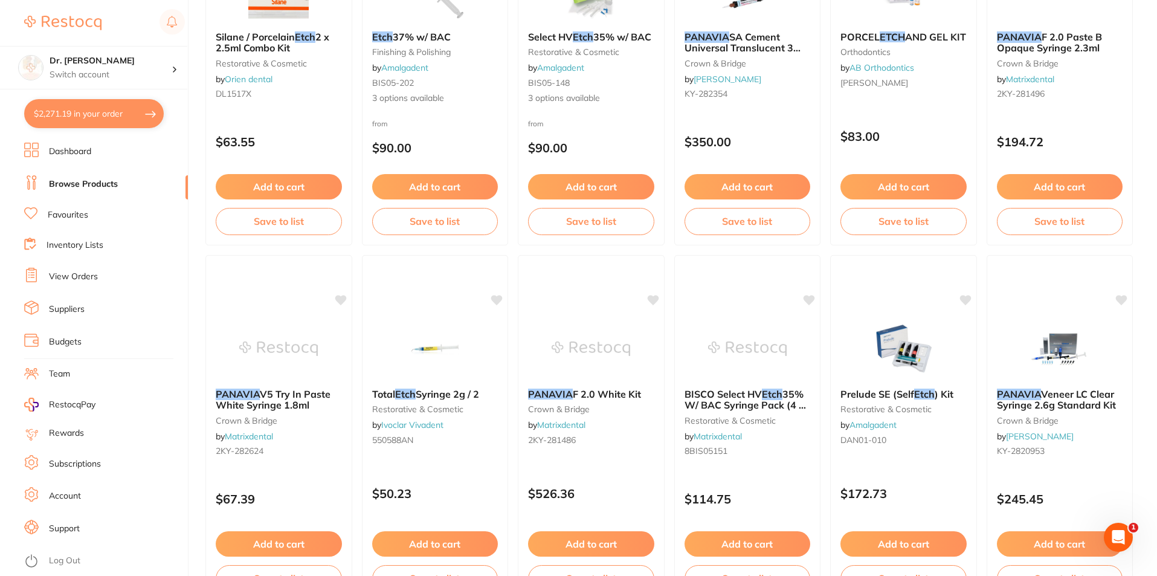
scroll to position [2862, 0]
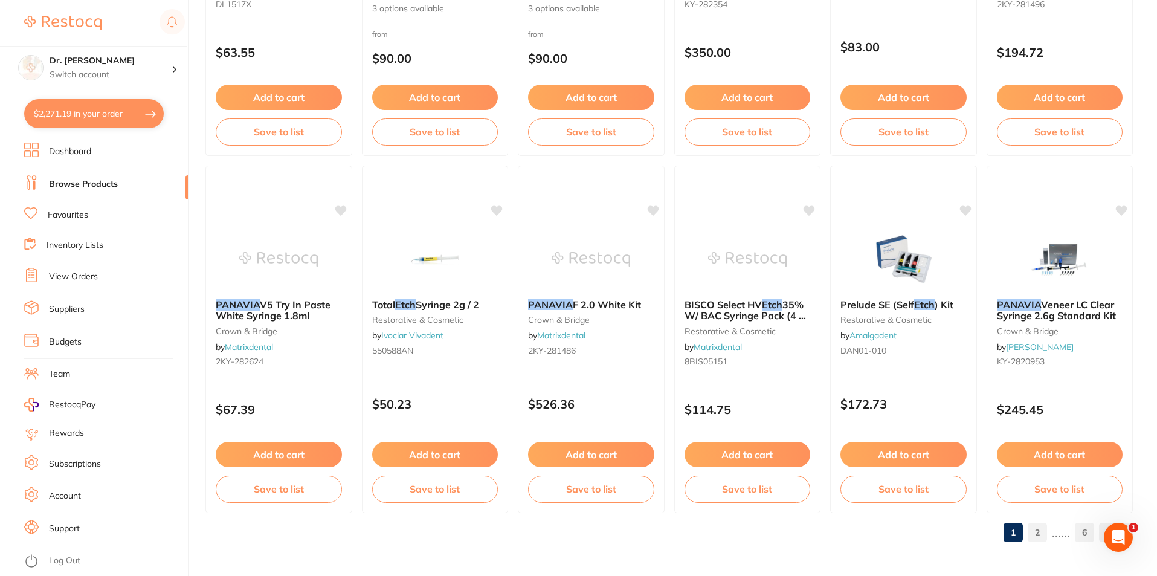
click at [88, 184] on link "Browse Products" at bounding box center [83, 184] width 69 height 12
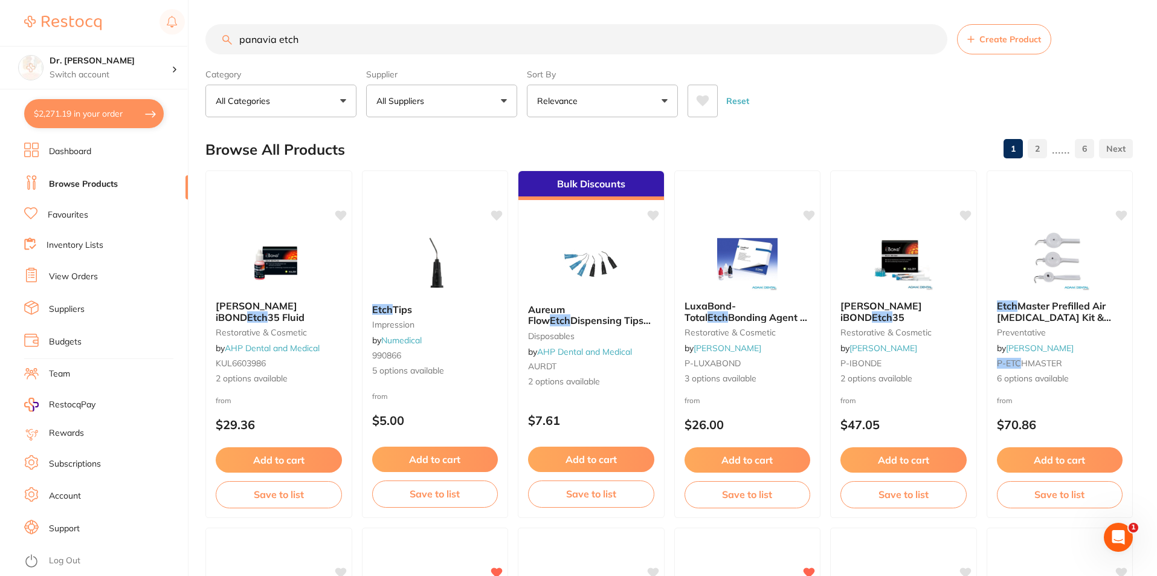
click at [311, 40] on input "panavia etch" at bounding box center [576, 39] width 742 height 30
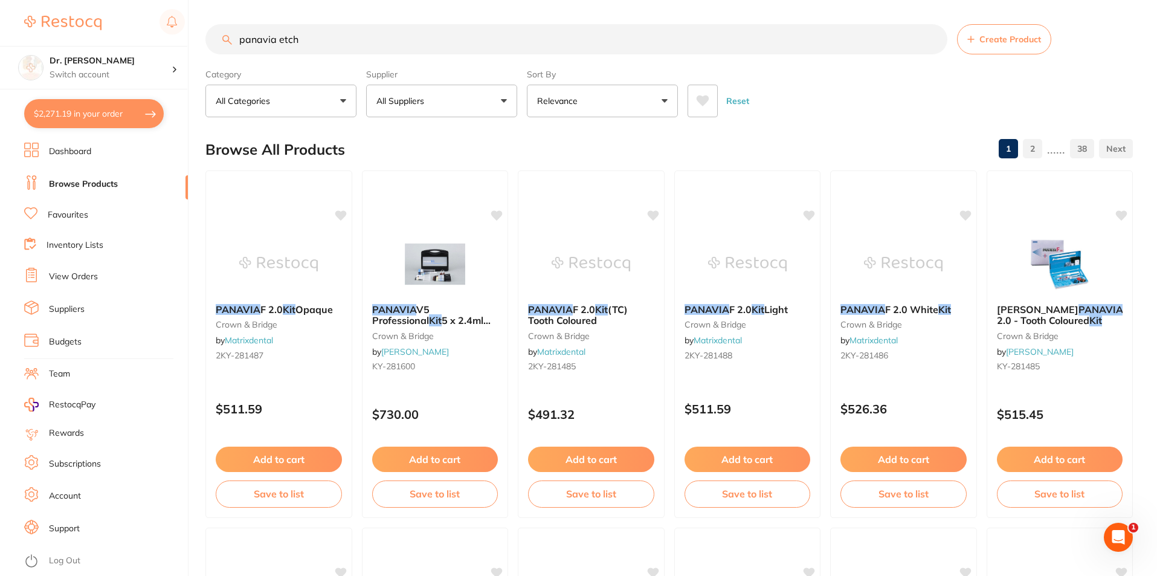
type input "panavia etch"
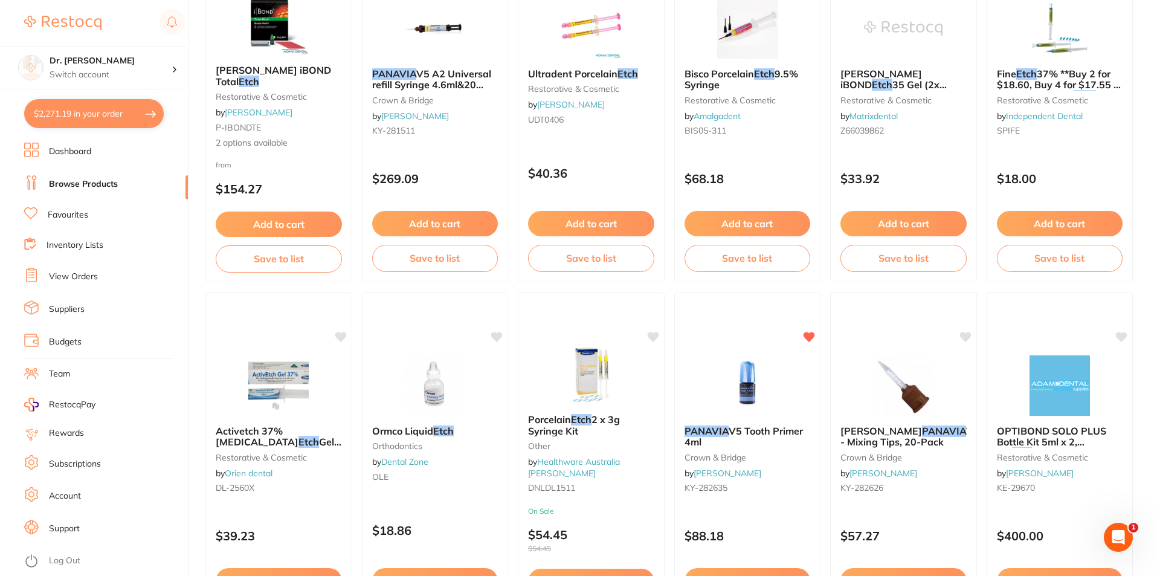
scroll to position [604, 0]
